Goal: Task Accomplishment & Management: Manage account settings

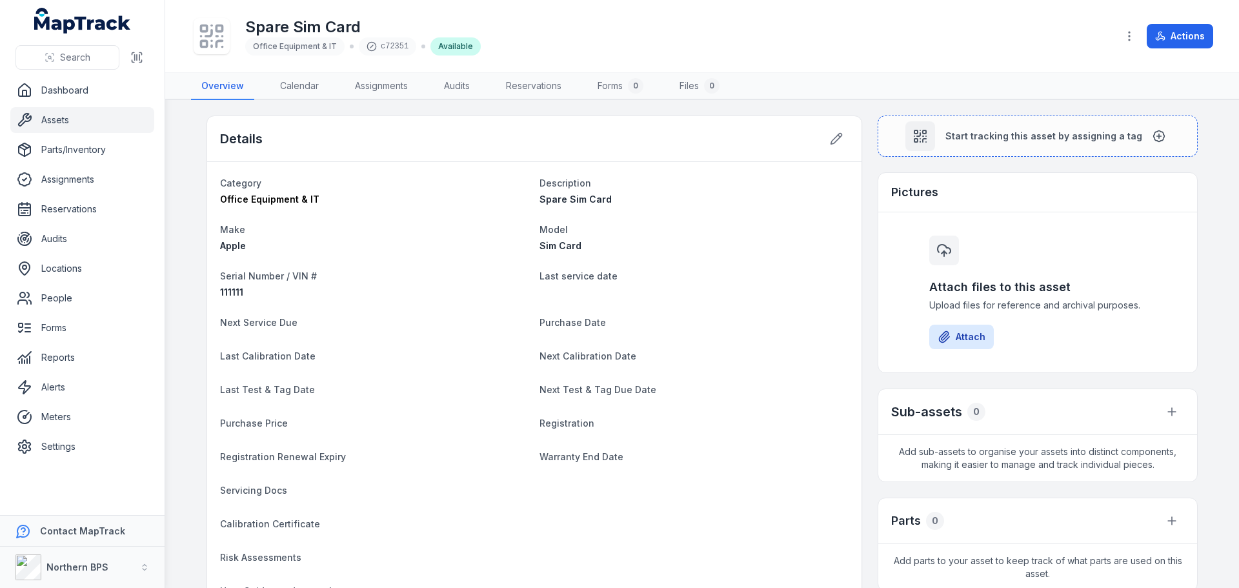
click at [66, 123] on link "Assets" at bounding box center [82, 120] width 144 height 26
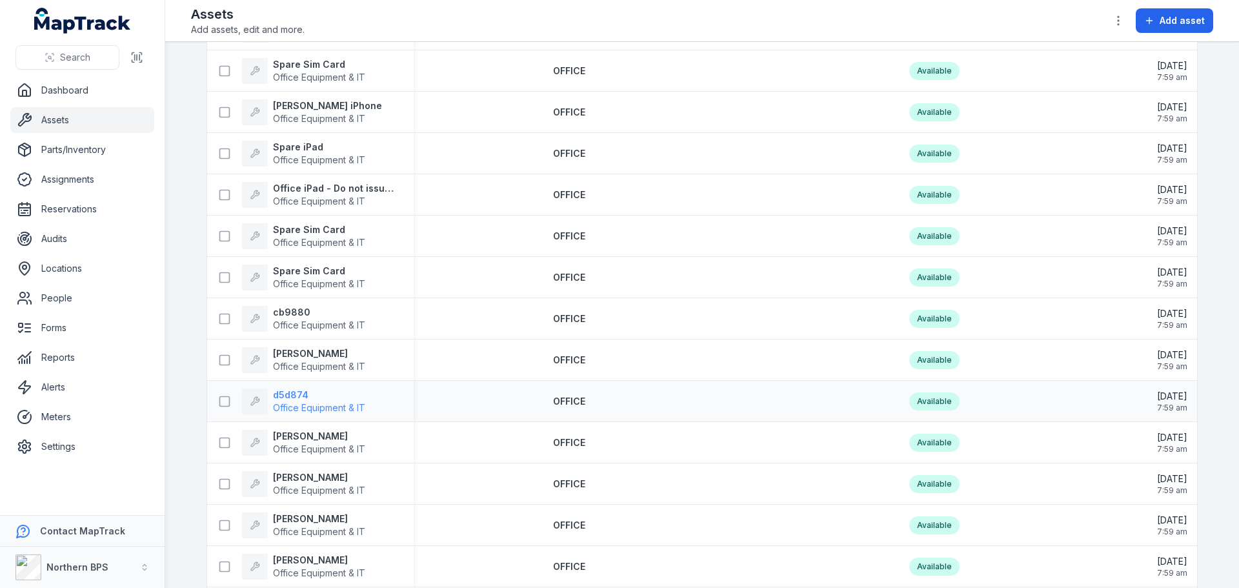
scroll to position [1369, 0]
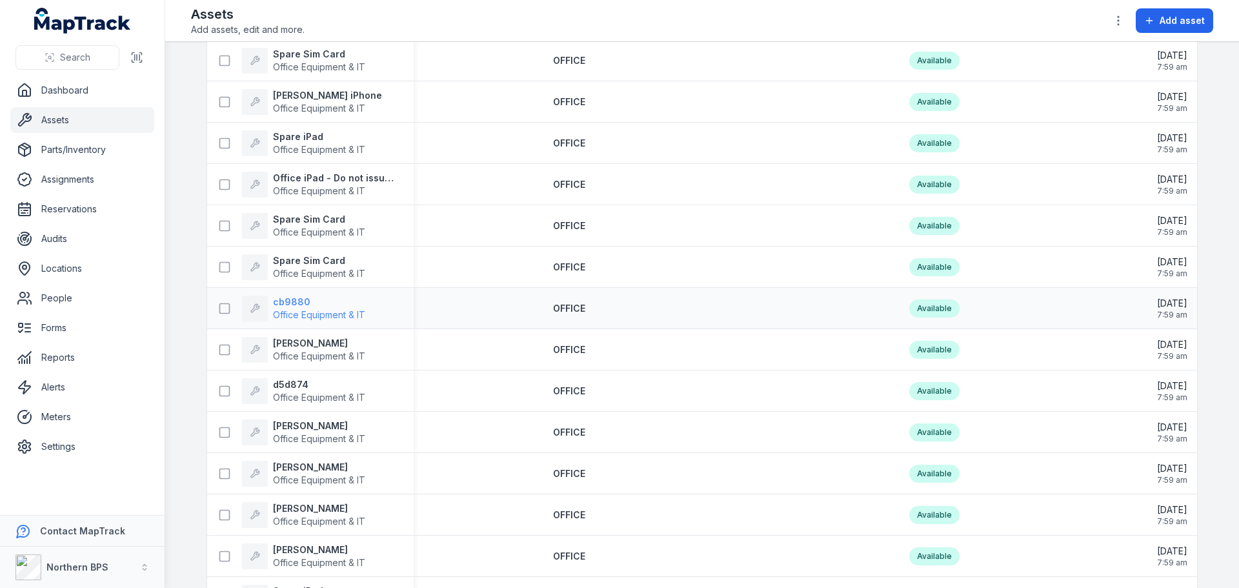
click at [296, 297] on strong "cb9880" at bounding box center [319, 302] width 92 height 13
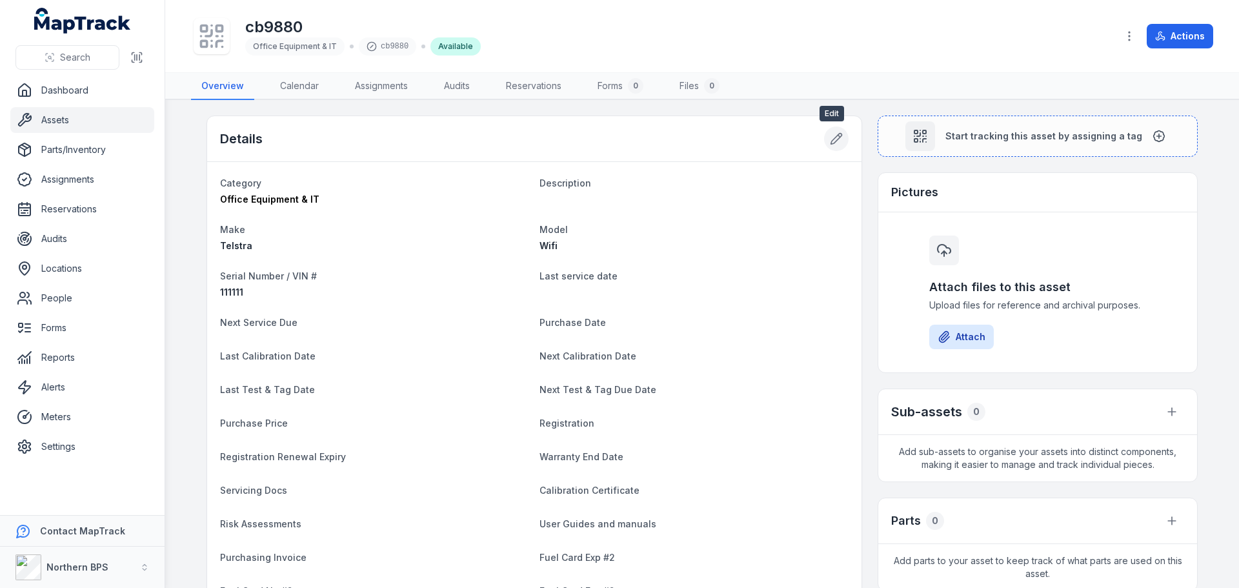
click at [836, 141] on icon at bounding box center [836, 138] width 13 height 13
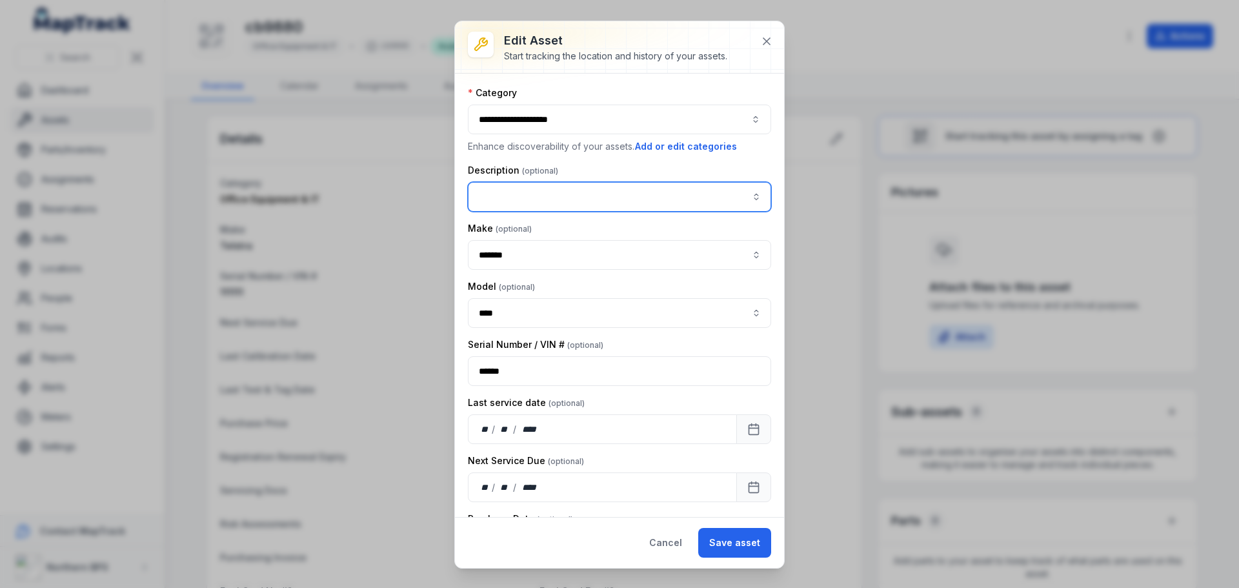
click at [535, 207] on input "asset-edit:description-label" at bounding box center [619, 197] width 303 height 30
type input "****"
click at [598, 149] on p "Enhance discoverability of your assets. Add or edit categories" at bounding box center [619, 146] width 303 height 14
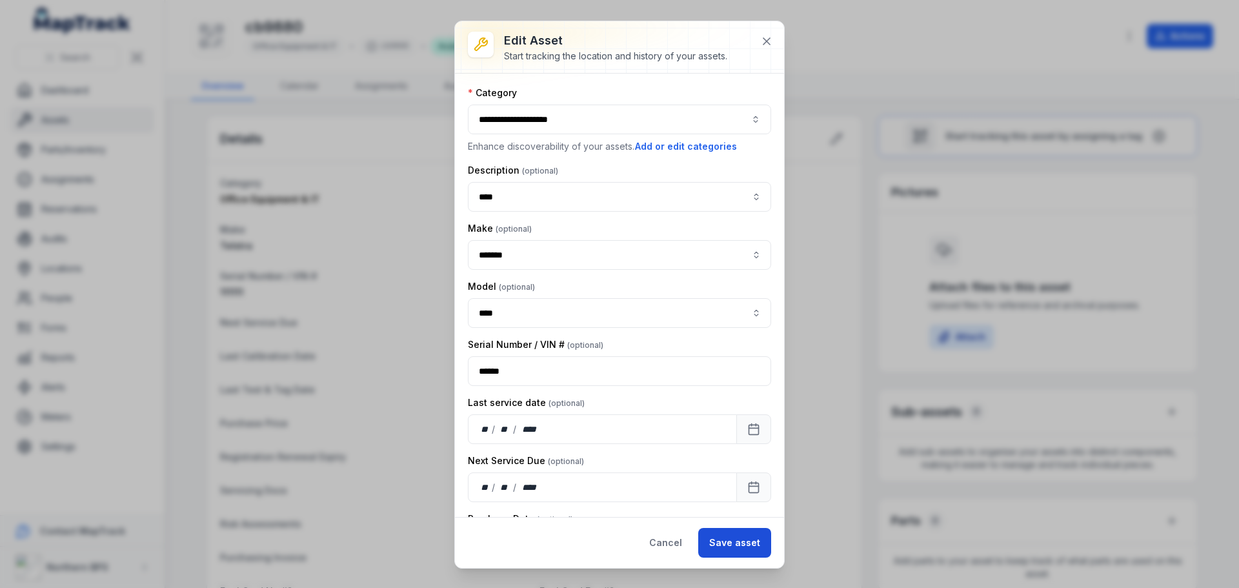
click at [754, 547] on button "Save asset" at bounding box center [734, 543] width 73 height 30
